Goal: Task Accomplishment & Management: Manage account settings

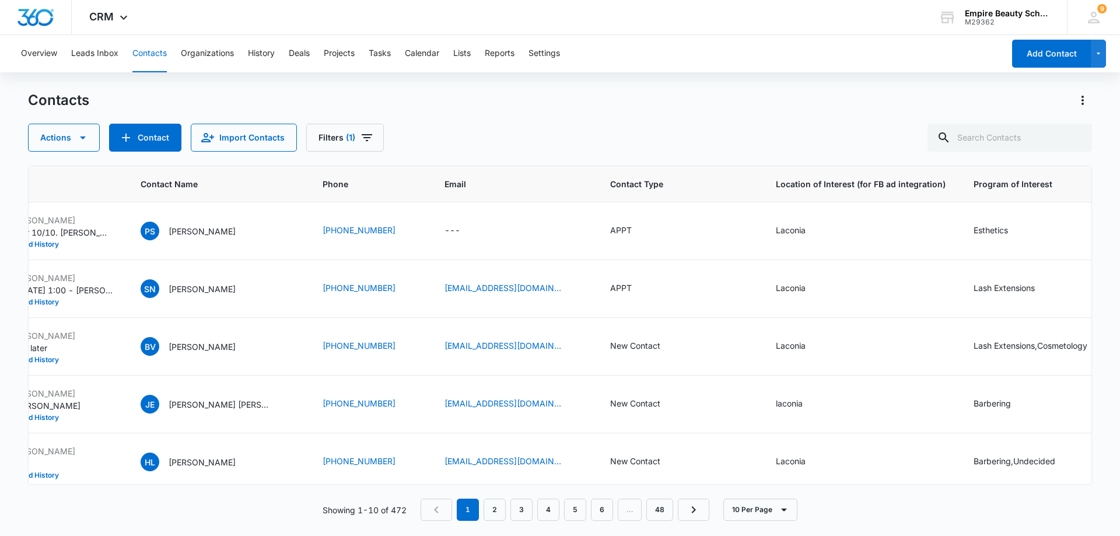
scroll to position [0, 285]
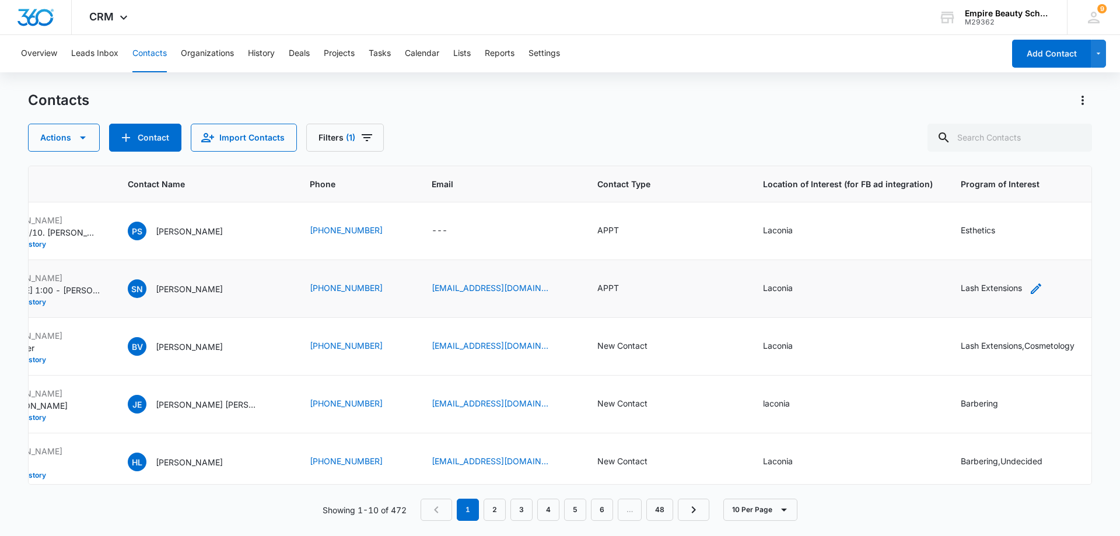
click at [1029, 286] on icon "Program of Interest - Lash Extensions - Select to Edit Field" at bounding box center [1036, 289] width 14 height 14
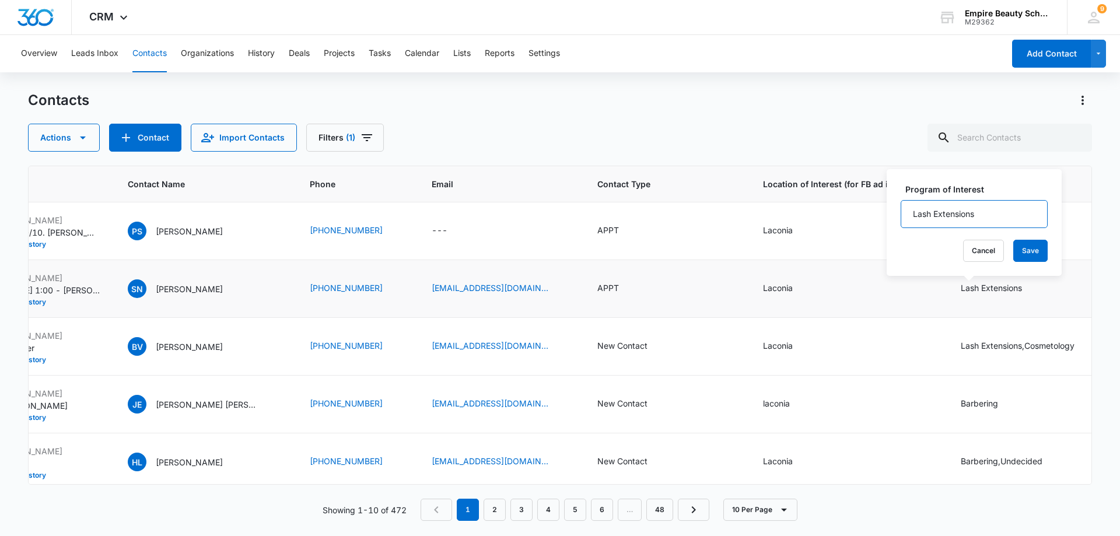
click at [1004, 218] on input "Lash Extensions" at bounding box center [974, 214] width 147 height 28
click at [1004, 218] on input "Lash Extension" at bounding box center [974, 214] width 147 height 28
type input "Lash Extensions, COS"
click at [1013, 251] on button "Save" at bounding box center [1030, 251] width 34 height 22
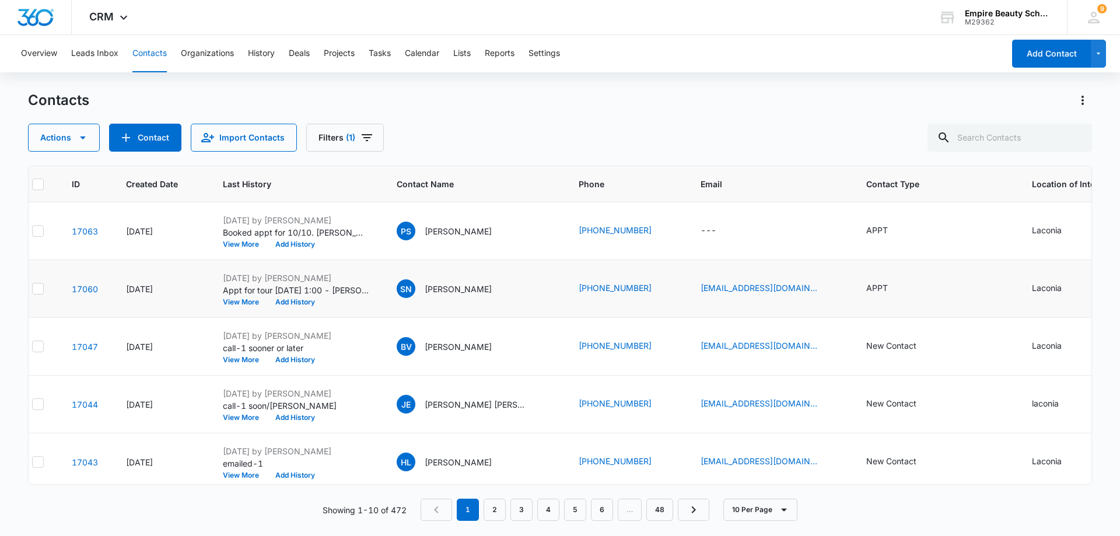
scroll to position [0, 0]
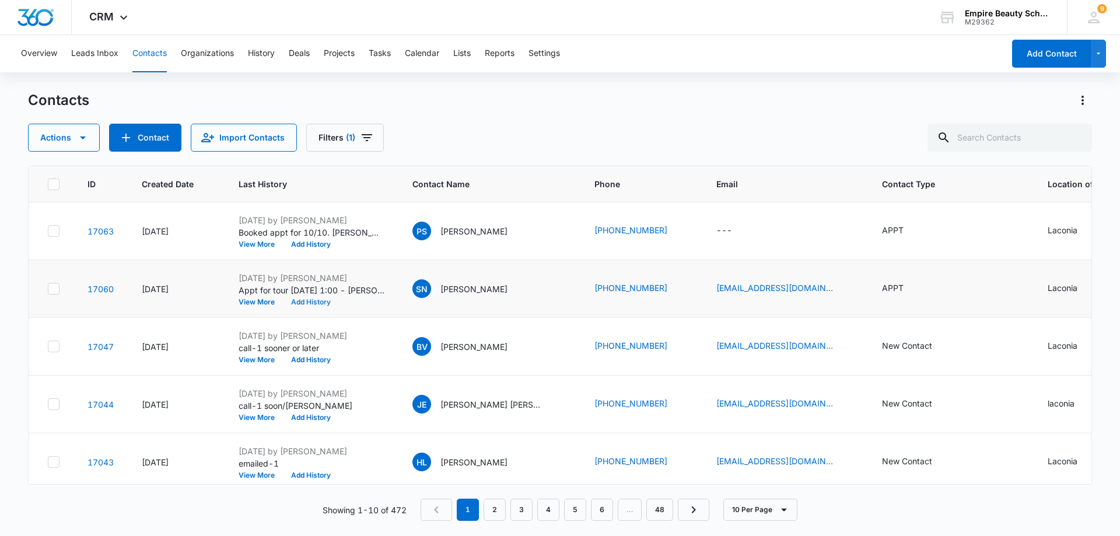
click at [316, 302] on button "Add History" at bounding box center [311, 302] width 56 height 7
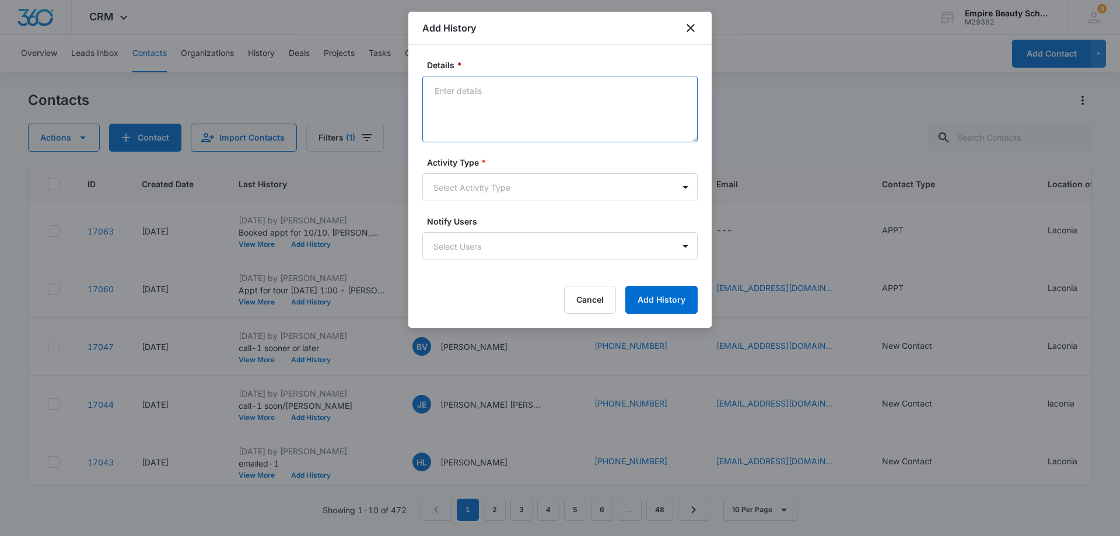
click at [501, 90] on textarea "Details *" at bounding box center [559, 109] width 275 height 67
click at [456, 102] on textarea "Toured and is excited for COS and lashes. Did not have enrollmetnt fee today" at bounding box center [559, 109] width 275 height 67
click at [533, 106] on textarea "Toured and is excited for COS and lashes. Did not have enrollment fee today" at bounding box center [559, 109] width 275 height 67
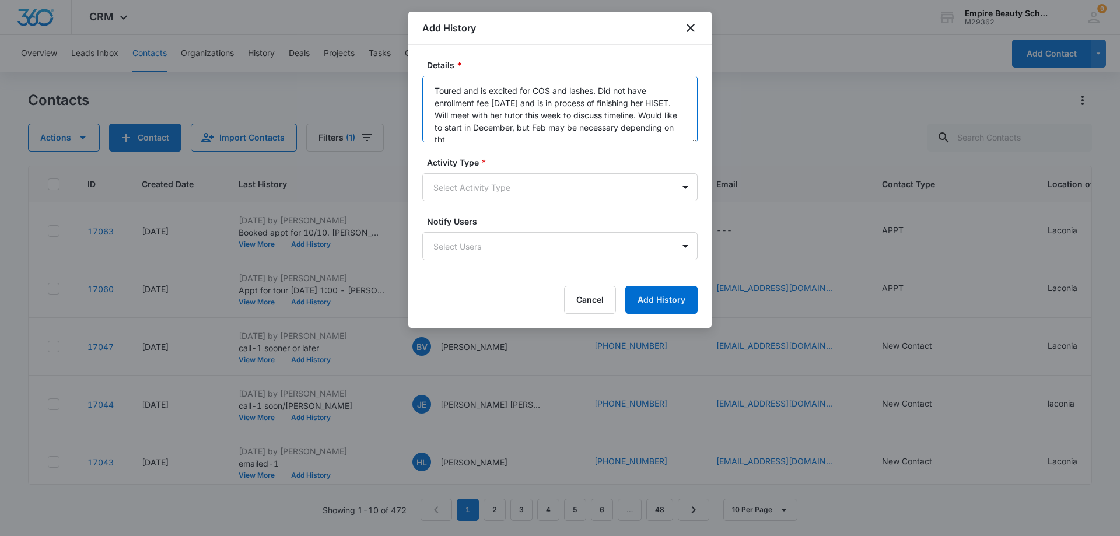
scroll to position [3, 0]
type textarea "Toured and is excited for COS and lashes. Did not have enrollment fee today and…"
click at [526, 194] on body "CRM Apps Forms CRM Email Shop Payments POS Files Brand Settings AI Assistant Em…" at bounding box center [560, 268] width 1120 height 536
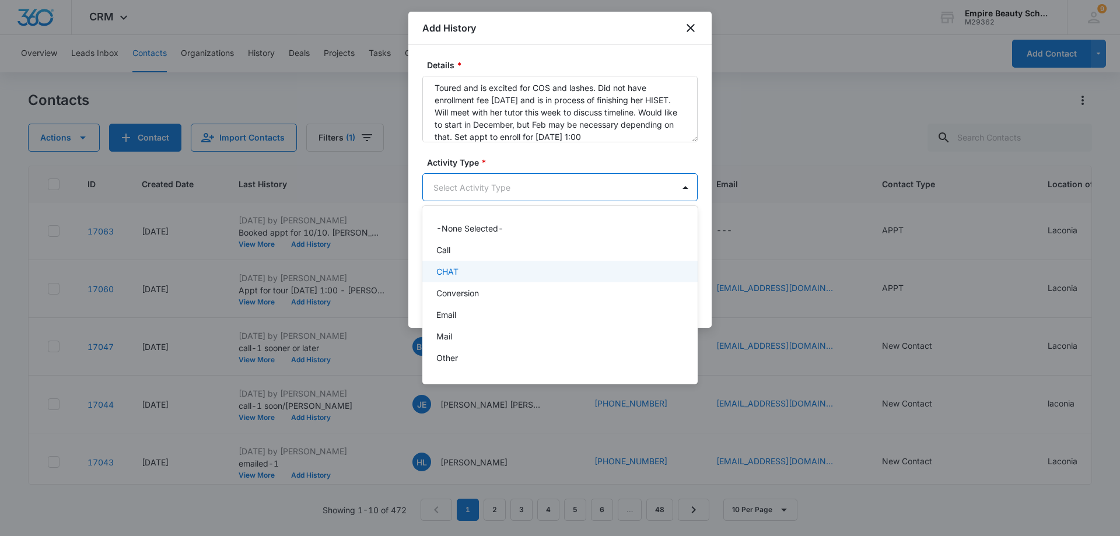
scroll to position [61, 0]
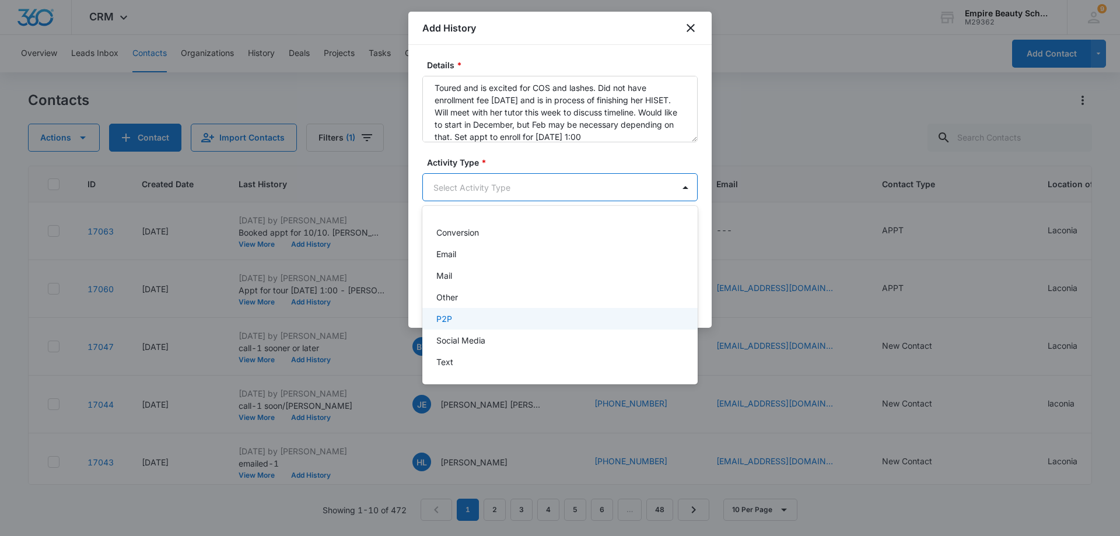
click at [457, 315] on div "P2P" at bounding box center [558, 319] width 245 height 12
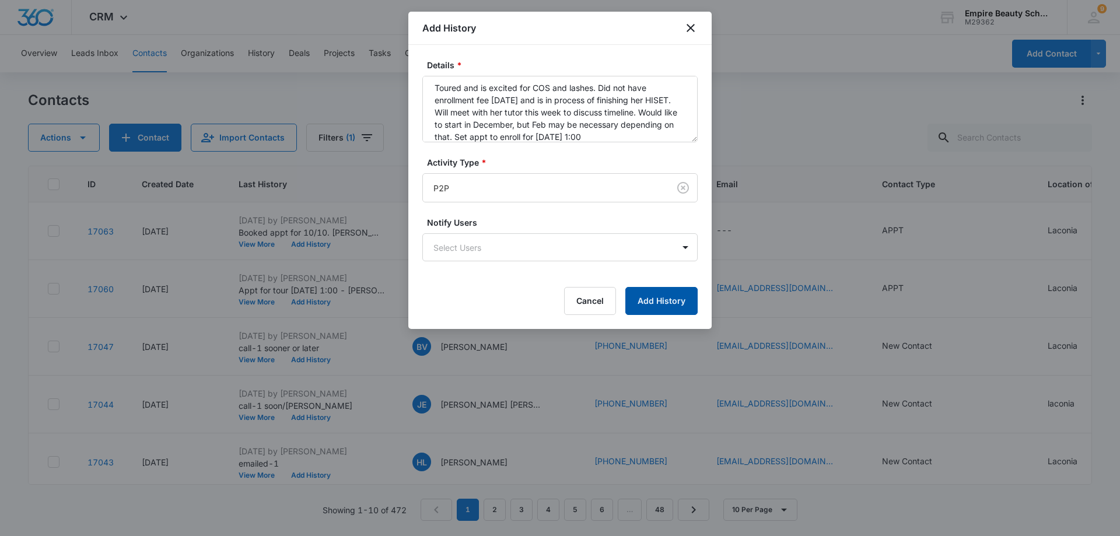
click at [673, 298] on button "Add History" at bounding box center [661, 301] width 72 height 28
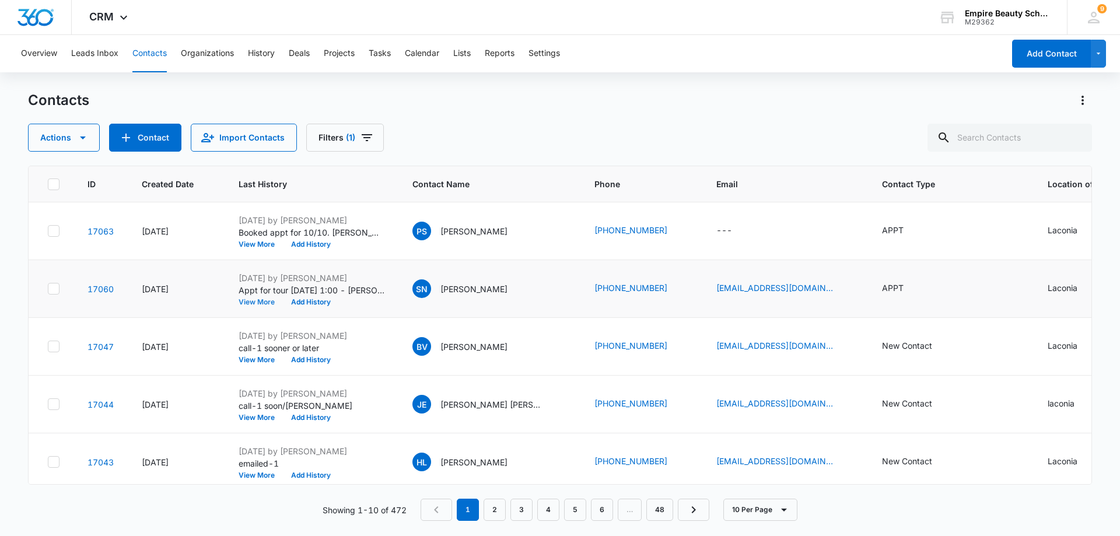
click at [249, 300] on button "View More" at bounding box center [261, 302] width 44 height 7
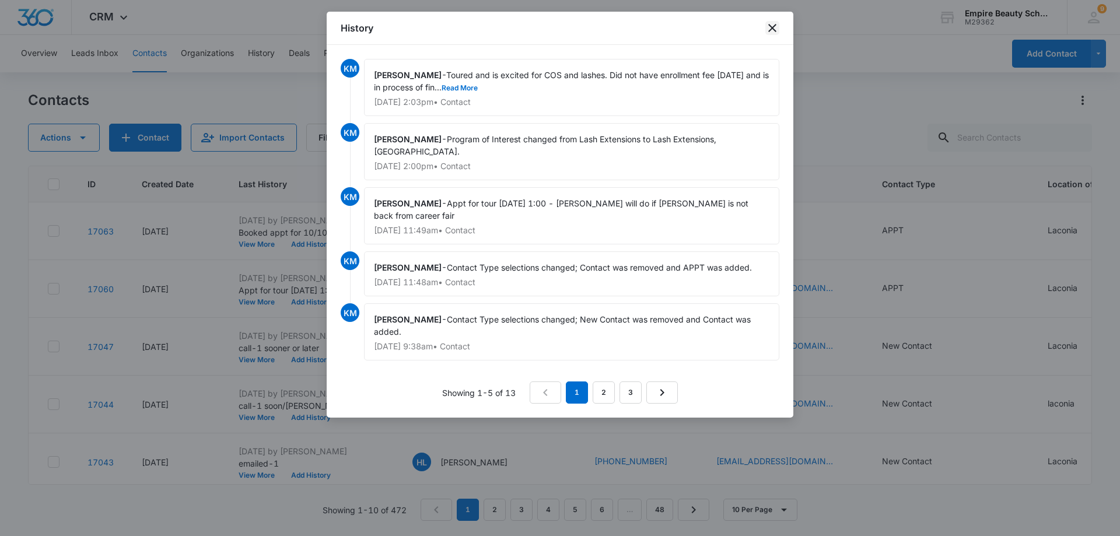
click at [774, 26] on icon "close" at bounding box center [772, 28] width 14 height 14
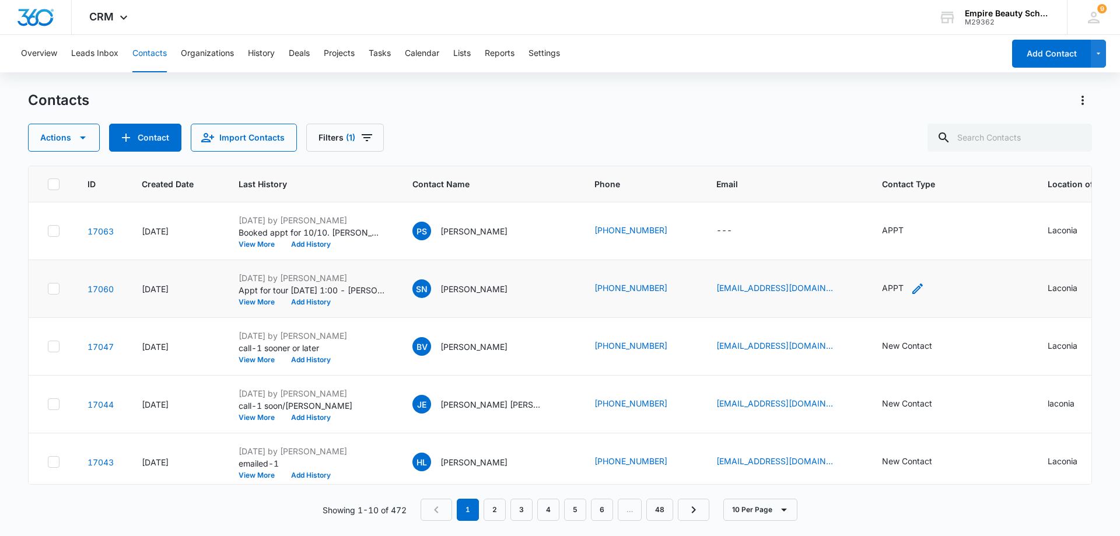
click at [912, 288] on icon "Contact Type - APPT - Select to Edit Field" at bounding box center [917, 289] width 11 height 11
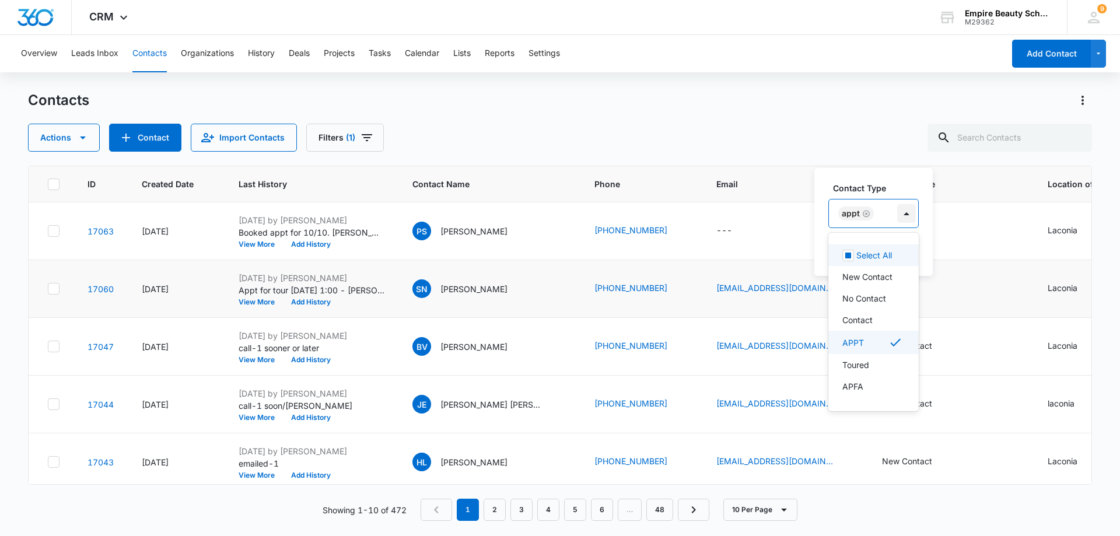
click at [905, 212] on div at bounding box center [906, 213] width 19 height 19
click at [857, 368] on p "Toured" at bounding box center [855, 365] width 27 height 12
click at [867, 213] on icon "Remove APPT" at bounding box center [866, 213] width 8 height 9
click at [907, 183] on label "Contact Type" at bounding box center [882, 188] width 99 height 12
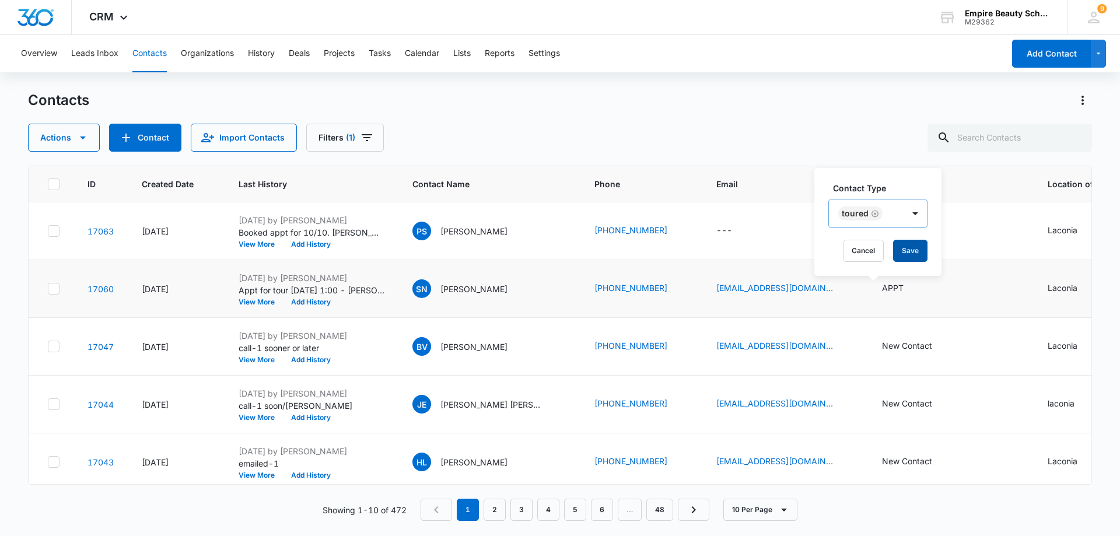
click at [907, 248] on button "Save" at bounding box center [910, 251] width 34 height 22
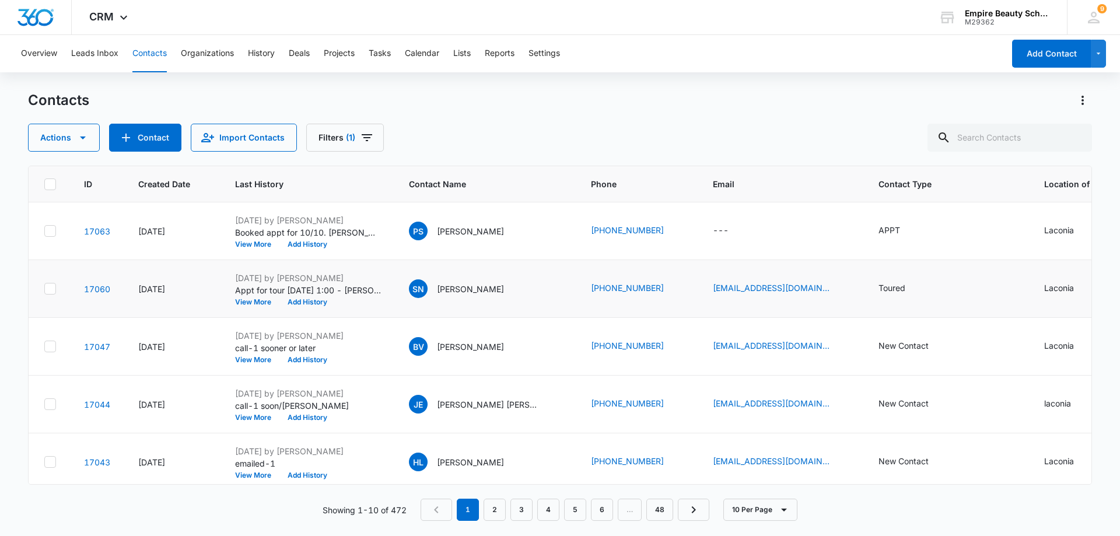
scroll to position [0, 0]
click at [1095, 21] on icon at bounding box center [1094, 18] width 18 height 18
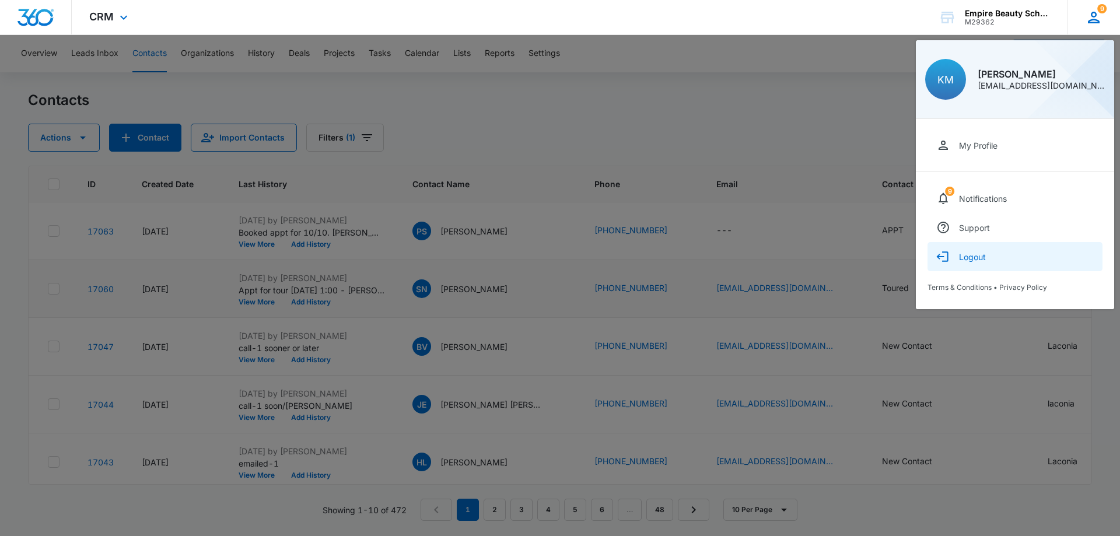
click at [960, 258] on div "Logout" at bounding box center [972, 257] width 27 height 10
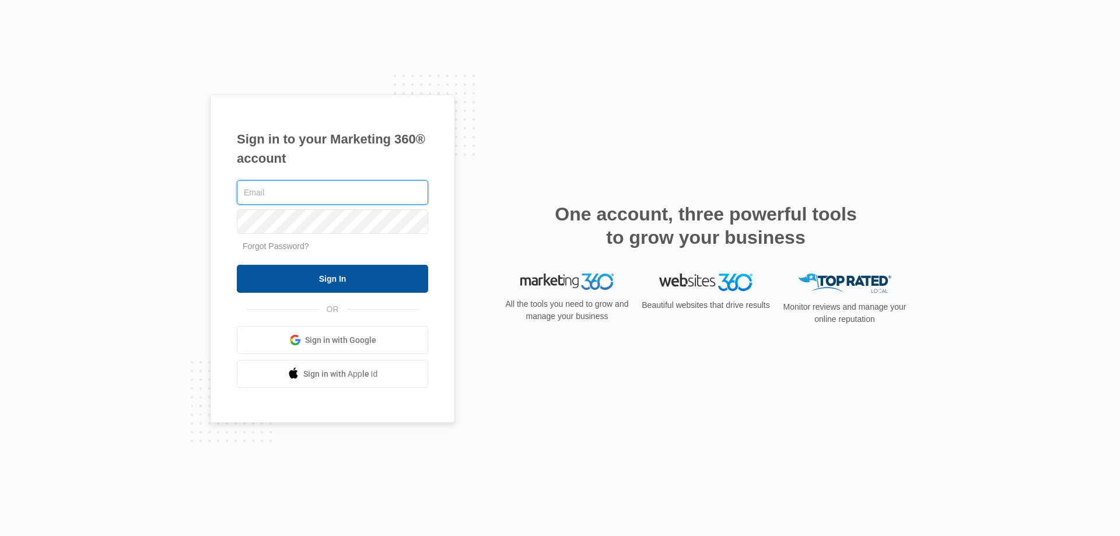
type input "cbarton@empirebeautyschools.com"
click at [352, 285] on input "Sign In" at bounding box center [332, 279] width 191 height 28
